Goal: Task Accomplishment & Management: Manage account settings

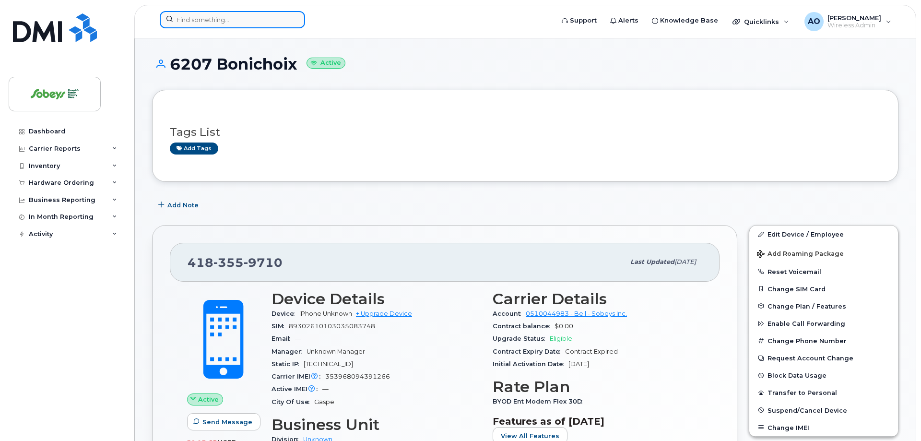
click at [250, 12] on input at bounding box center [232, 19] width 145 height 17
paste input "418-989-9321"
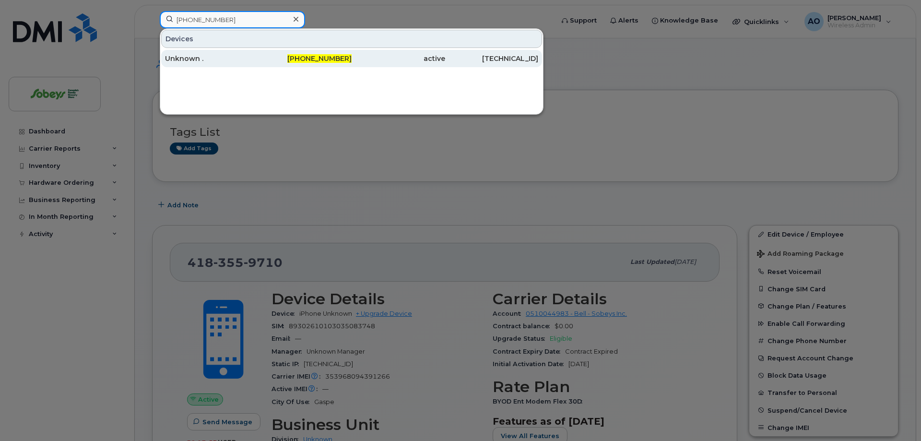
type input "418-989-9321"
click at [202, 60] on div "Unknown ." at bounding box center [212, 59] width 94 height 10
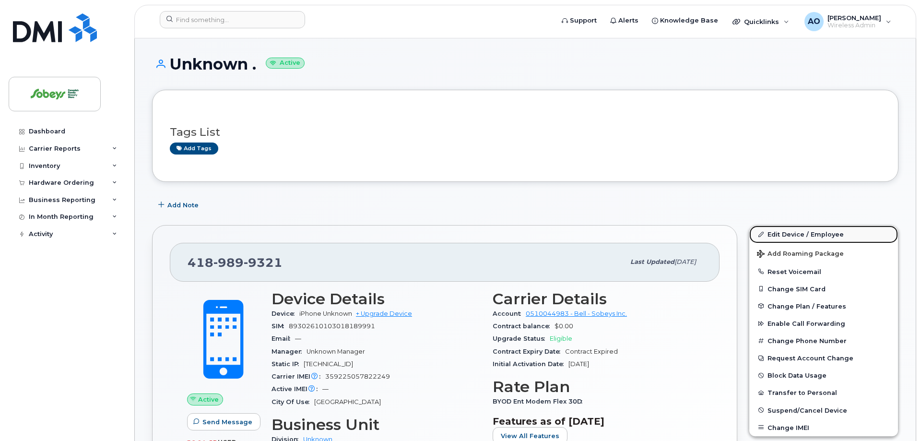
click at [811, 236] on link "Edit Device / Employee" at bounding box center [824, 234] width 149 height 17
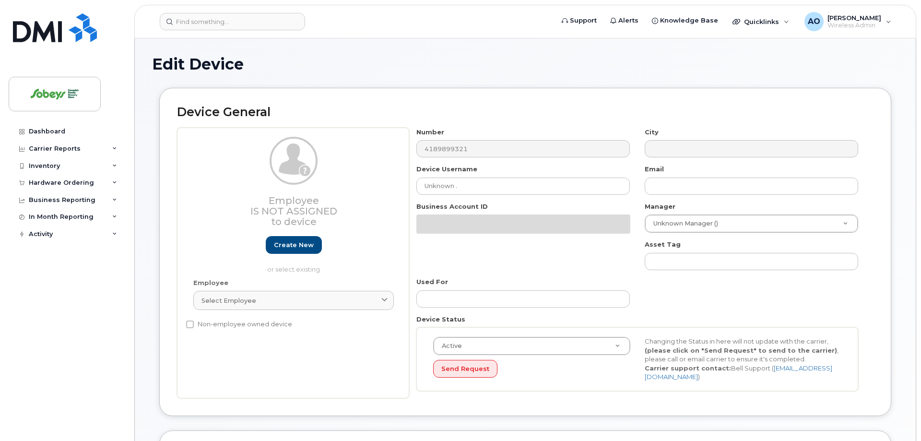
select select "17270599"
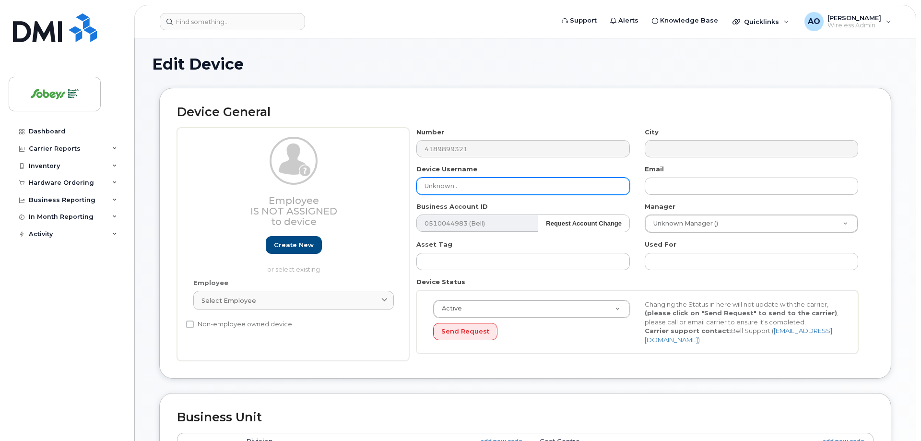
drag, startPoint x: 433, startPoint y: 179, endPoint x: 371, endPoint y: 172, distance: 62.2
click at [417, 178] on input "Unknown ." at bounding box center [524, 186] width 214 height 17
paste input "2602"
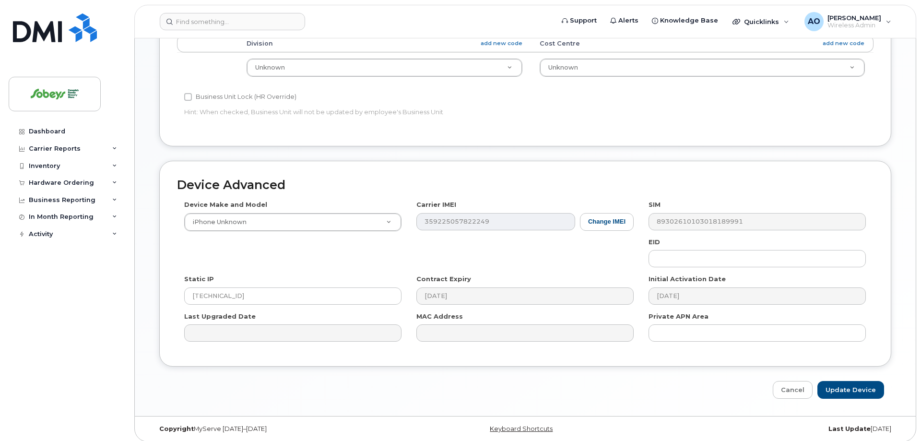
scroll to position [404, 0]
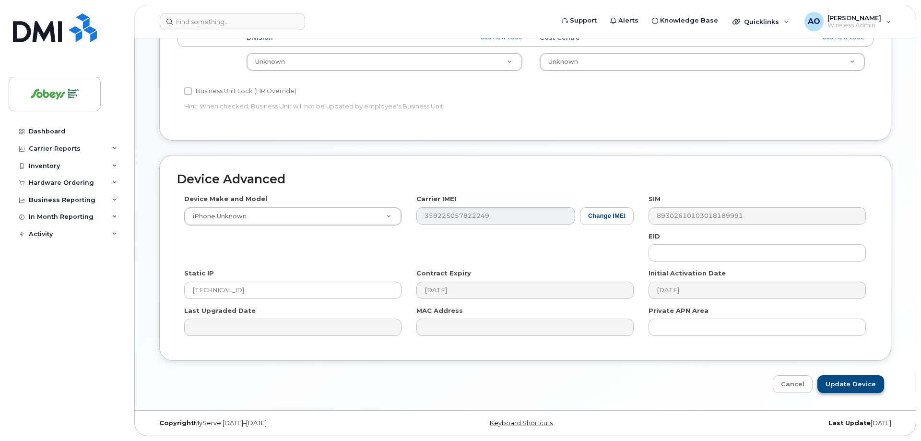
type input "2602 Bonisoir"
click at [852, 381] on input "Update Device" at bounding box center [851, 384] width 67 height 18
type input "Saving..."
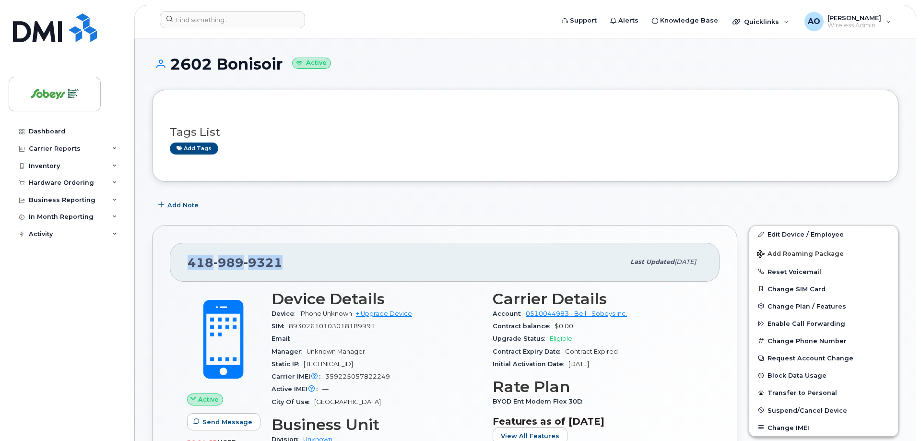
drag, startPoint x: 294, startPoint y: 265, endPoint x: 177, endPoint y: 263, distance: 117.1
click at [177, 263] on div "418 989 9321 Last updated Sep 15, 2025" at bounding box center [445, 262] width 550 height 38
copy span "418 989 9321"
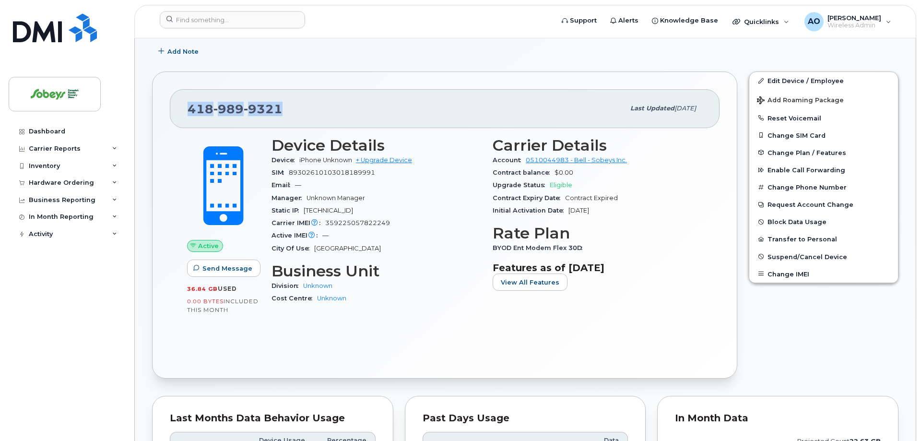
scroll to position [98, 0]
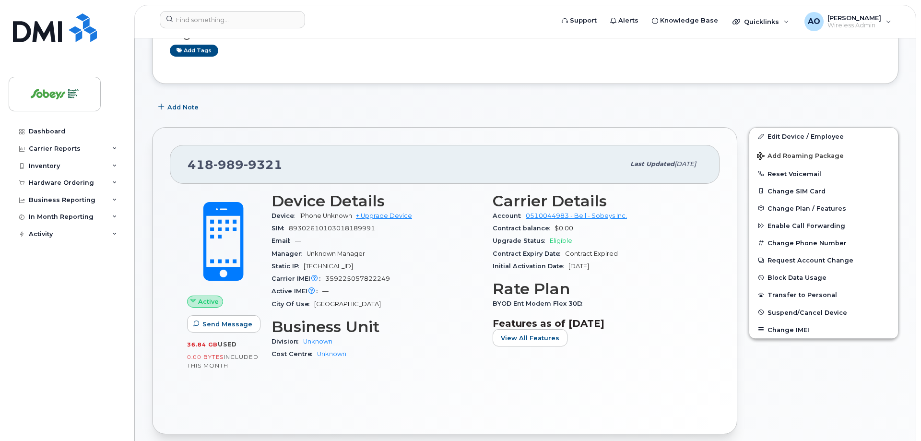
click at [340, 231] on span "89302610103018189991" at bounding box center [332, 228] width 86 height 7
copy div "89302610103018189991"
